Goal: Task Accomplishment & Management: Manage account settings

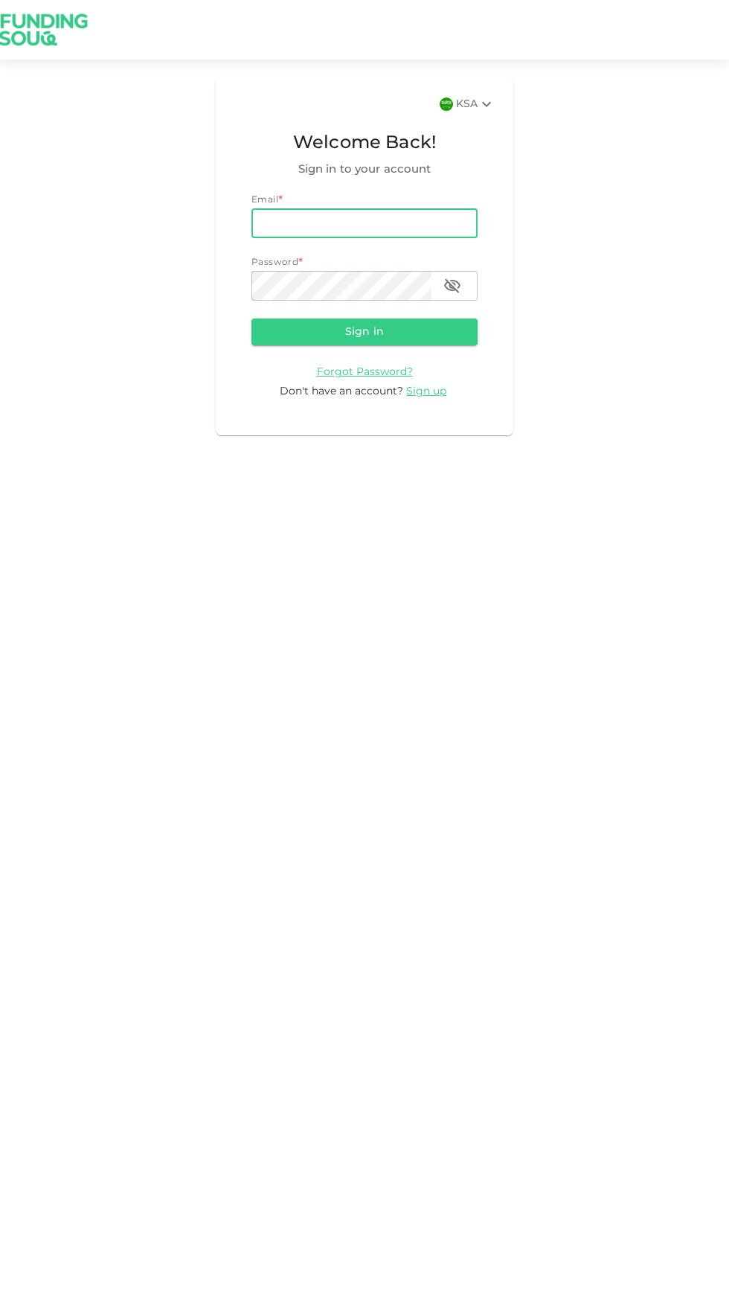
click at [296, 225] on input "email" at bounding box center [364, 223] width 226 height 30
type input "[EMAIL_ADDRESS][DOMAIN_NAME]"
click at [251, 318] on button "Sign in" at bounding box center [364, 331] width 226 height 27
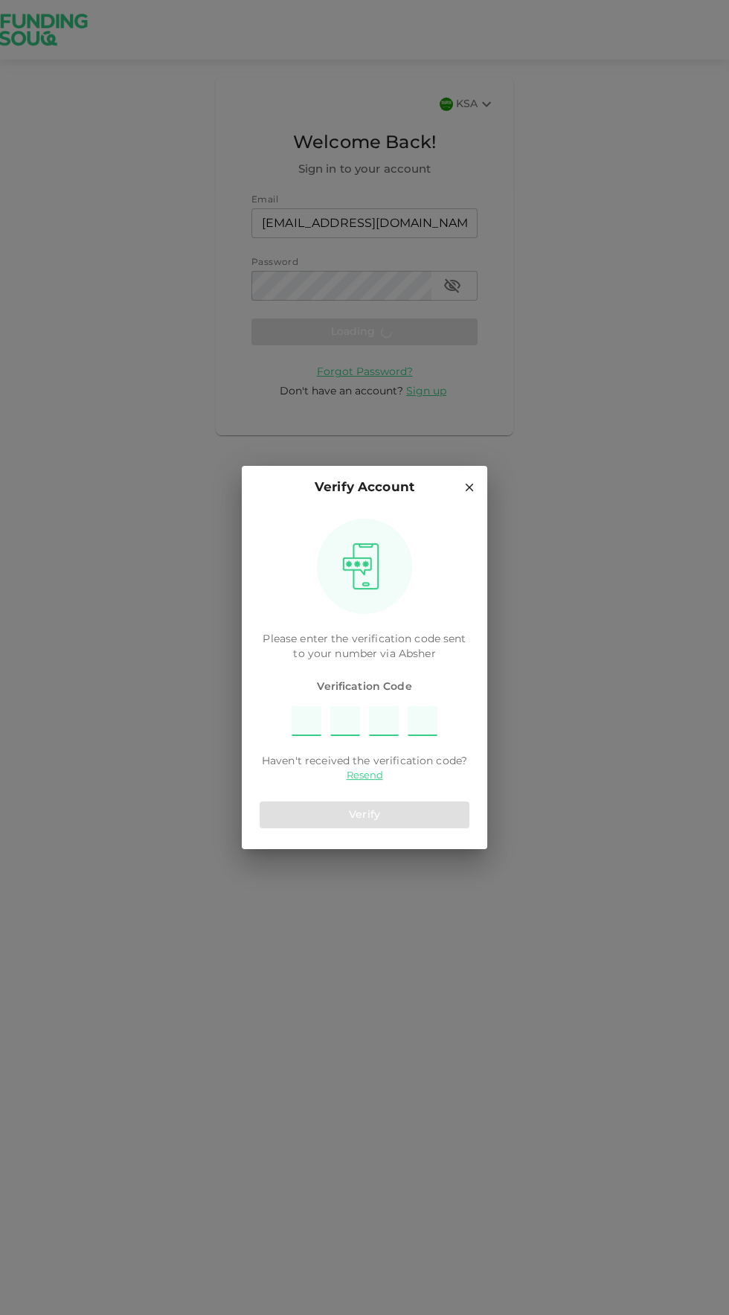
click at [306, 720] on input "Please enter OTP character 1" at bounding box center [307, 721] width 30 height 30
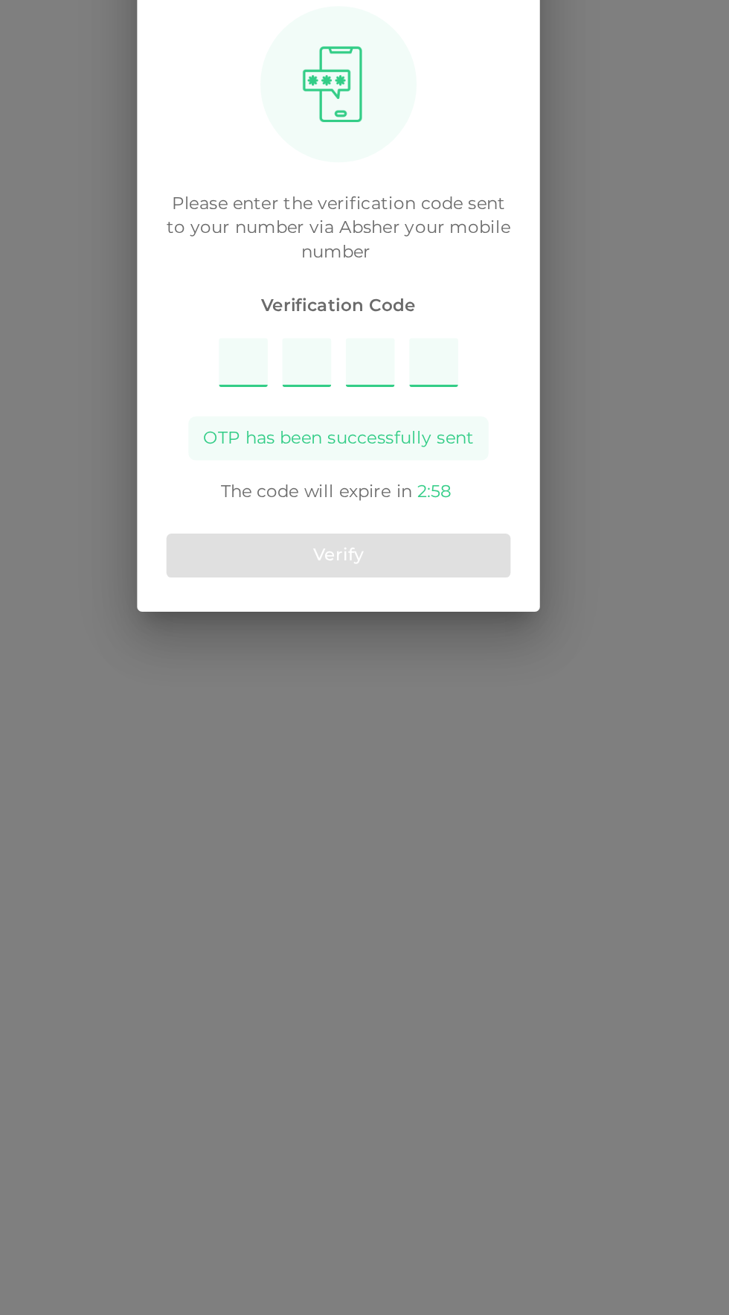
type input "6827"
type input "7"
type input "6"
type input "8"
type input "2"
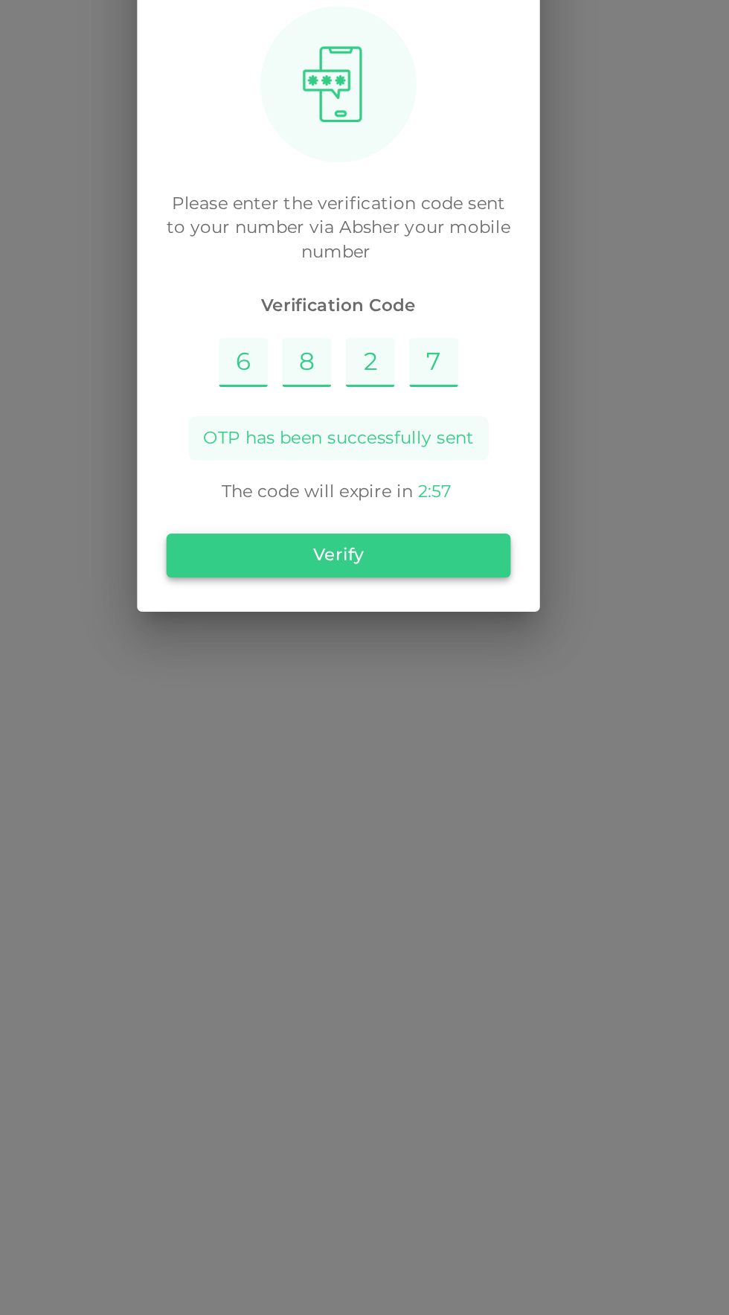
click at [423, 839] on button "Verify" at bounding box center [365, 834] width 210 height 27
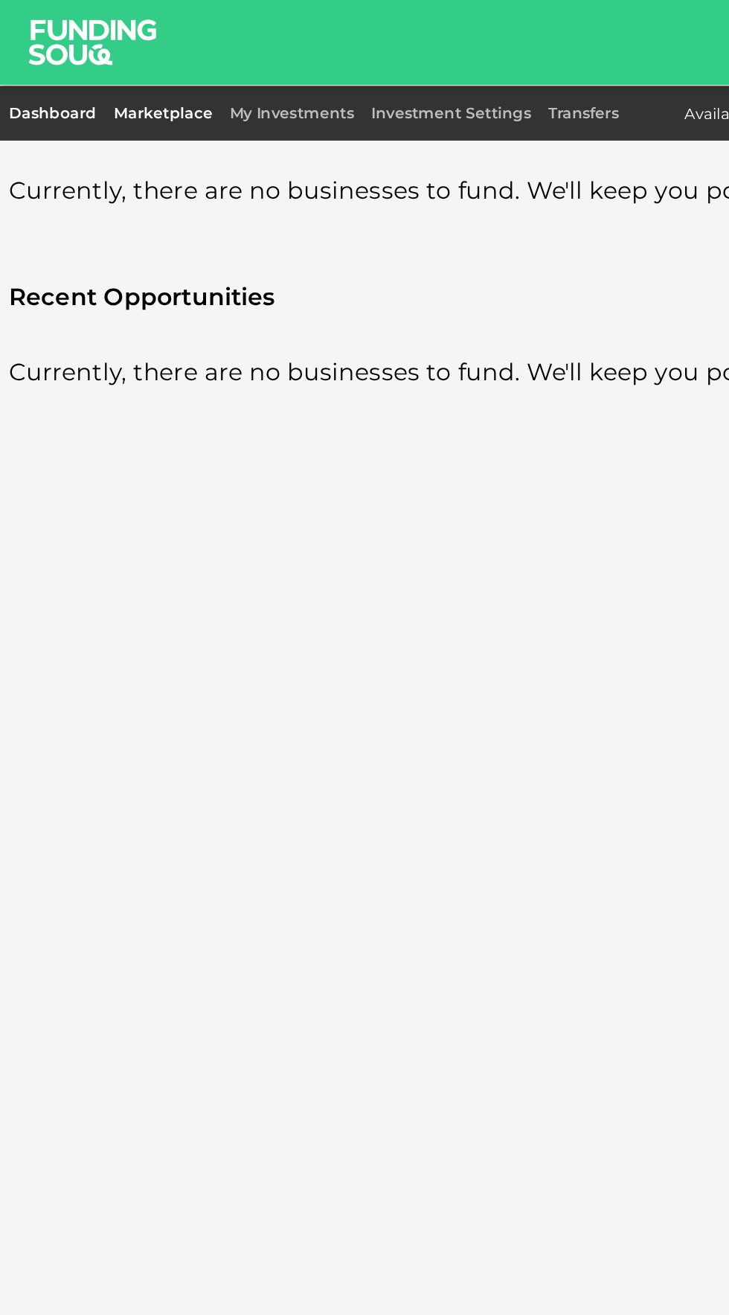
click at [31, 80] on link "Dashboard" at bounding box center [39, 79] width 67 height 10
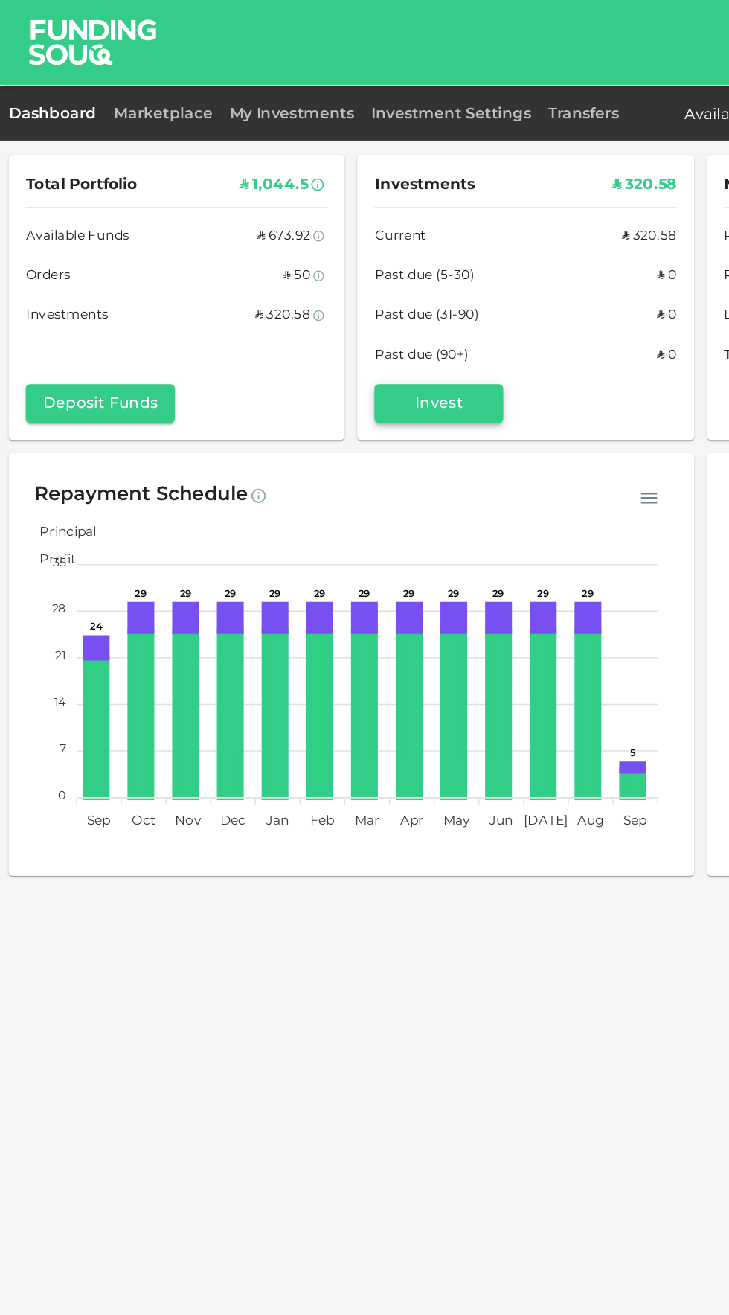
click at [302, 278] on button "Invest" at bounding box center [304, 279] width 89 height 27
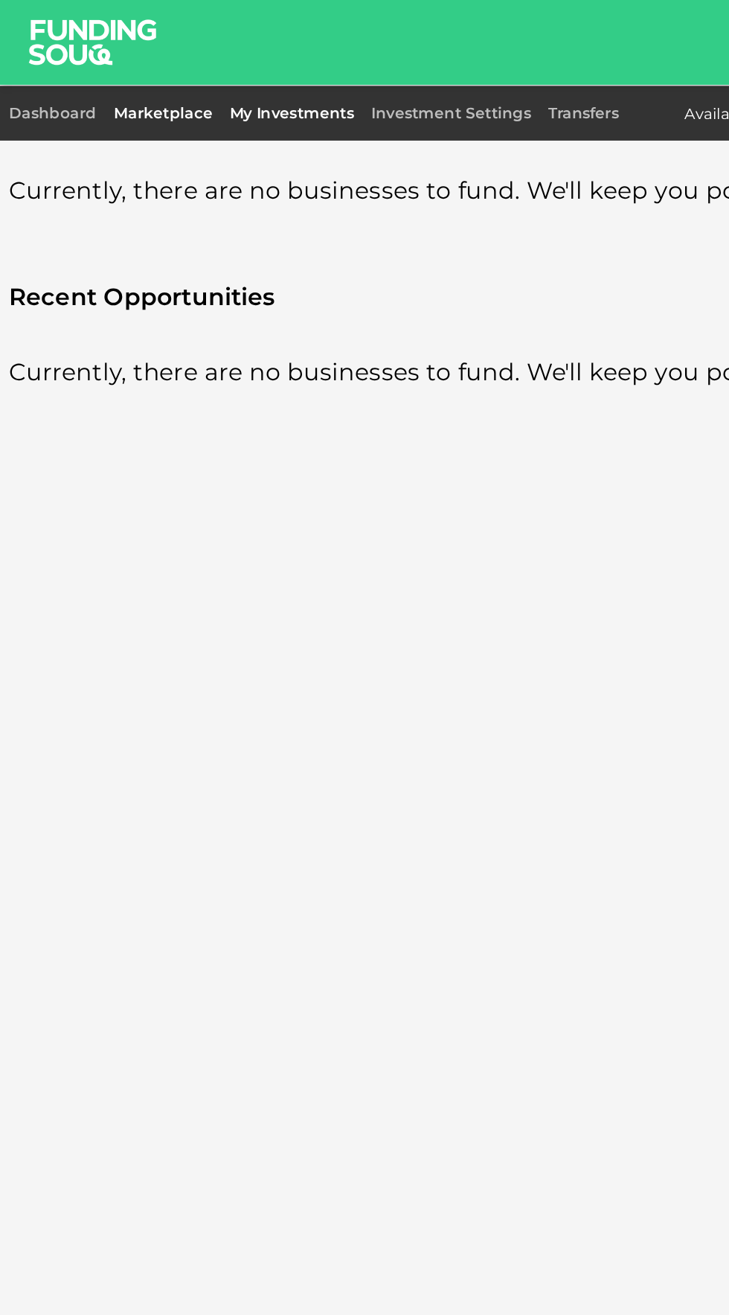
click at [187, 78] on link "My Investments" at bounding box center [202, 79] width 98 height 10
